Goal: Obtain resource: Obtain resource

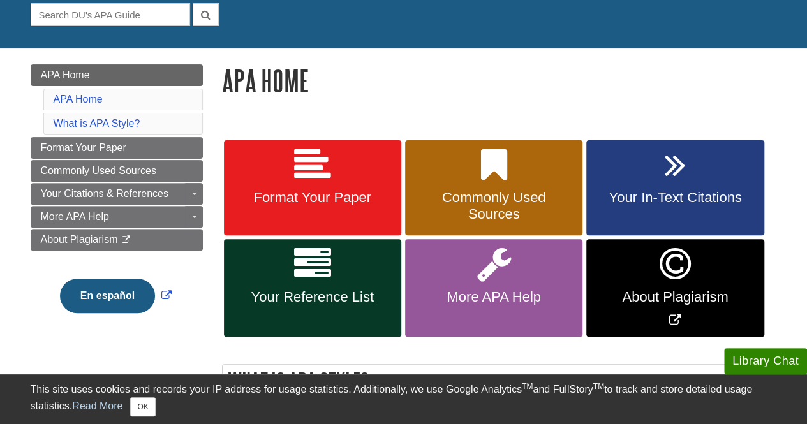
scroll to position [128, 0]
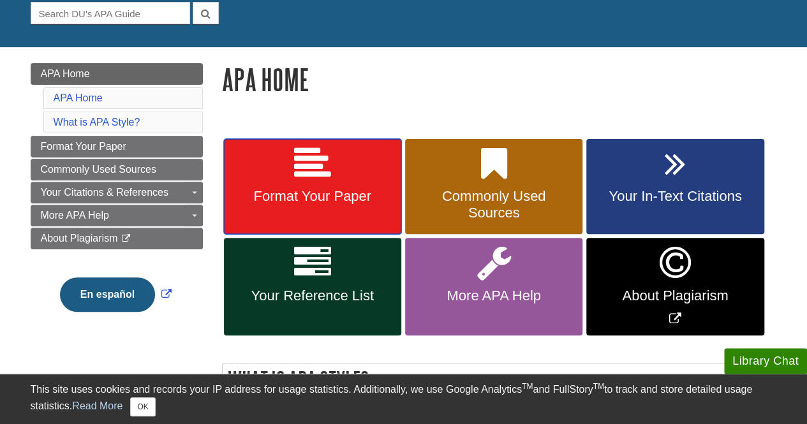
click at [315, 204] on span "Format Your Paper" at bounding box center [312, 196] width 158 height 17
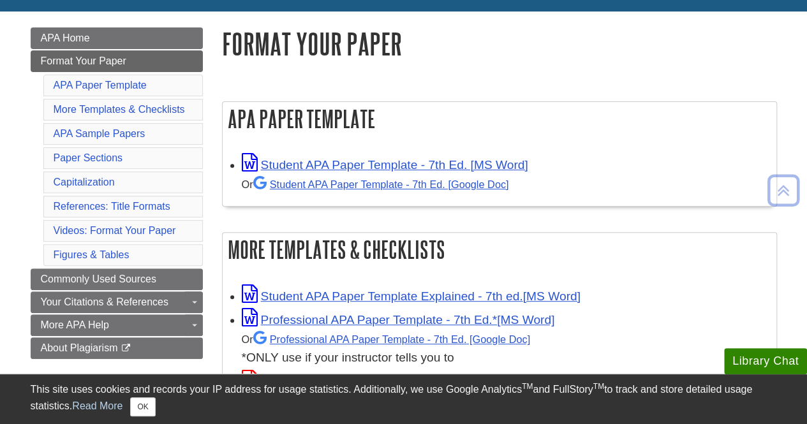
scroll to position [166, 0]
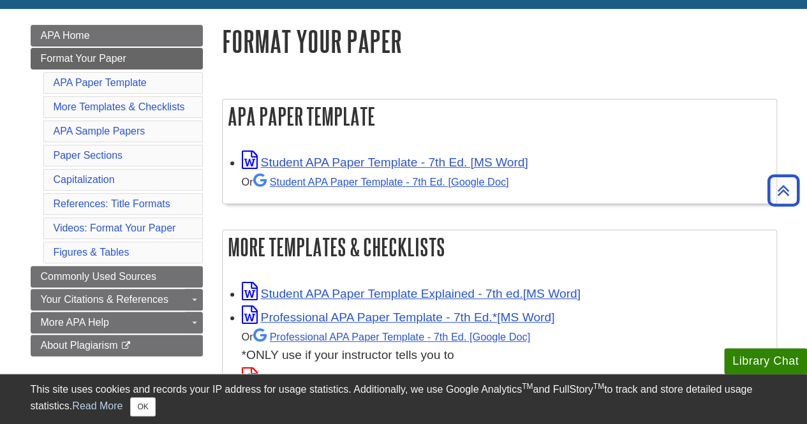
click at [163, 86] on li "APA Paper Template" at bounding box center [122, 83] width 159 height 22
click at [119, 83] on link "APA Paper Template" at bounding box center [100, 82] width 93 height 11
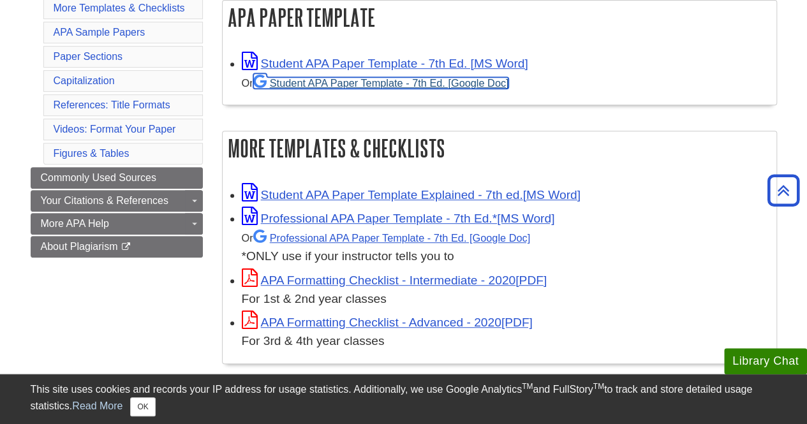
click at [442, 84] on link "Student APA Paper Template - 7th Ed. [Google Doc]" at bounding box center [381, 82] width 256 height 11
